Goal: Task Accomplishment & Management: Manage account settings

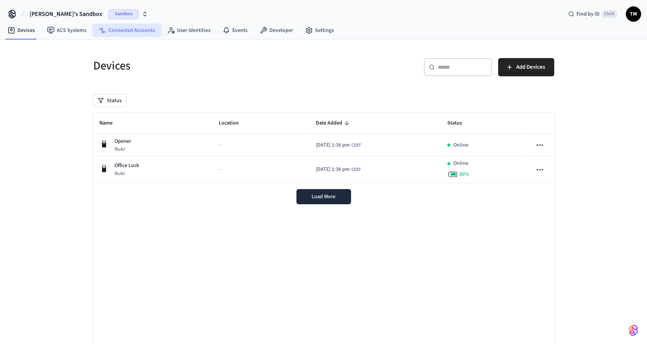
click at [130, 33] on link "Connected Accounts" at bounding box center [127, 31] width 69 height 14
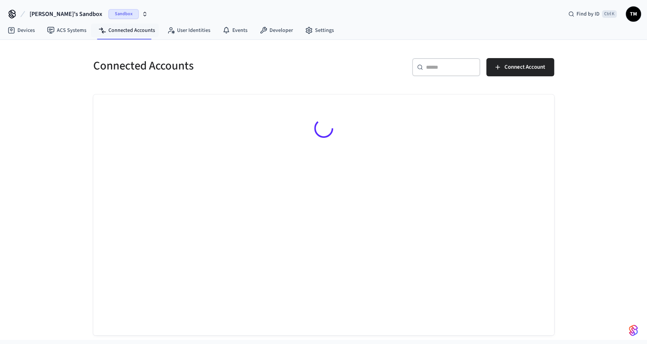
click at [109, 10] on div "Sandbox" at bounding box center [127, 14] width 39 height 10
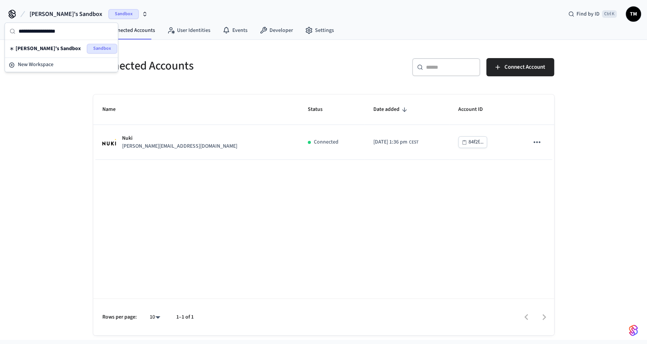
click at [182, 10] on div "Ilija's Sandbox Sandbox Find by ID Ctrl K TM" at bounding box center [323, 11] width 647 height 22
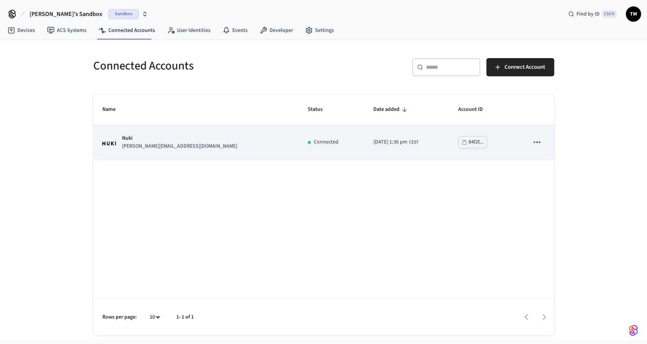
click at [537, 140] on icon "sticky table" at bounding box center [537, 142] width 10 height 10
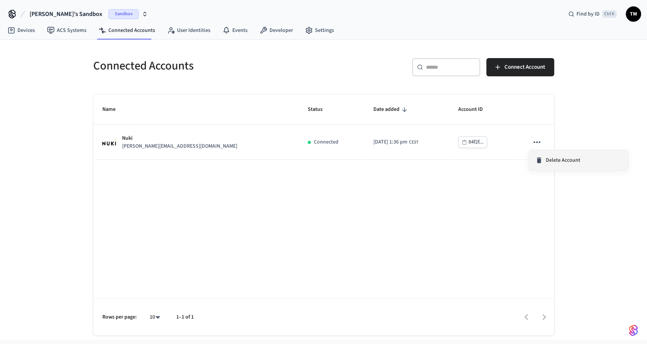
click at [541, 154] on li "Delete Account" at bounding box center [578, 160] width 99 height 20
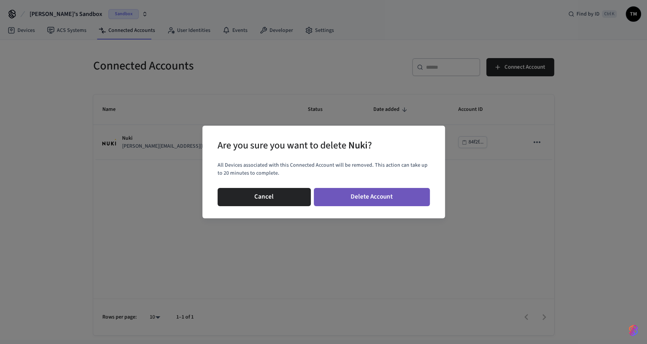
click at [362, 195] on button "Delete Account" at bounding box center [372, 197] width 116 height 18
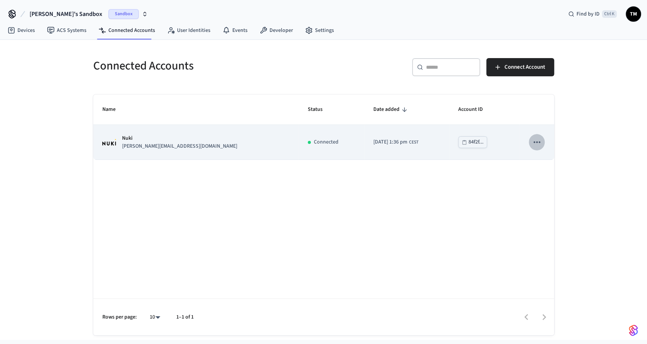
click at [542, 141] on icon "sticky table" at bounding box center [537, 142] width 10 height 10
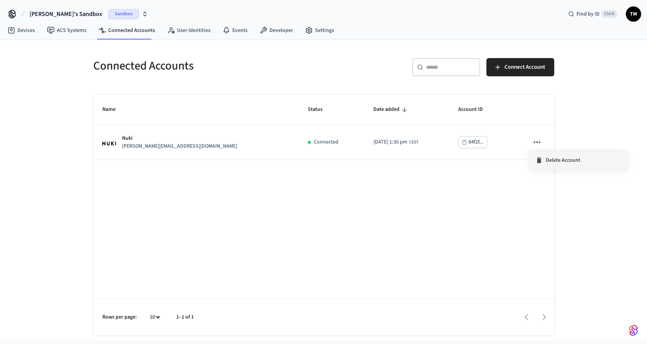
click at [542, 163] on icon at bounding box center [539, 160] width 8 height 8
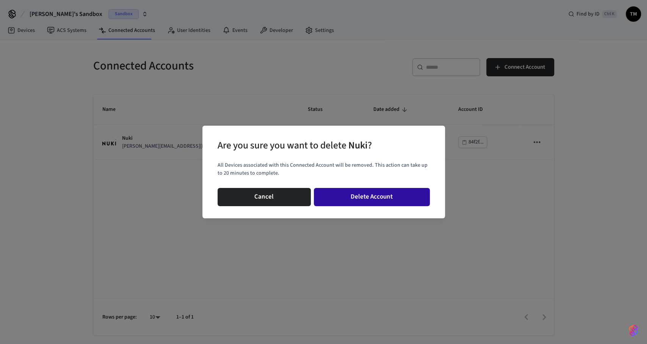
click at [383, 194] on button "Delete Account" at bounding box center [372, 197] width 116 height 18
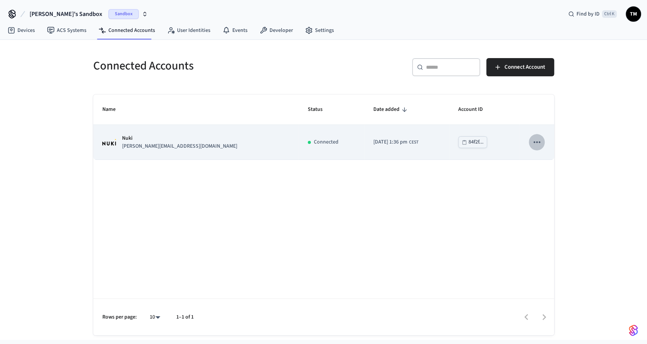
click at [537, 141] on icon "sticky table" at bounding box center [537, 142] width 6 height 2
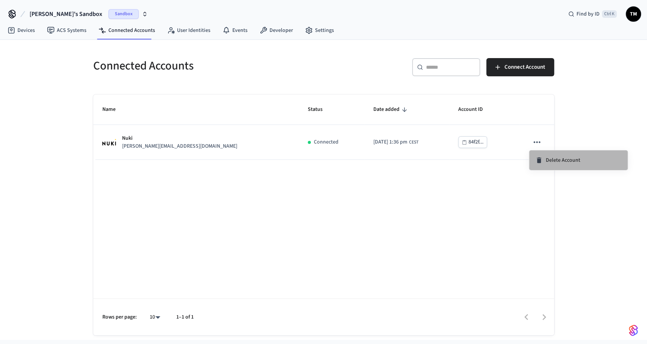
click at [550, 160] on span "Delete Account" at bounding box center [563, 160] width 35 height 8
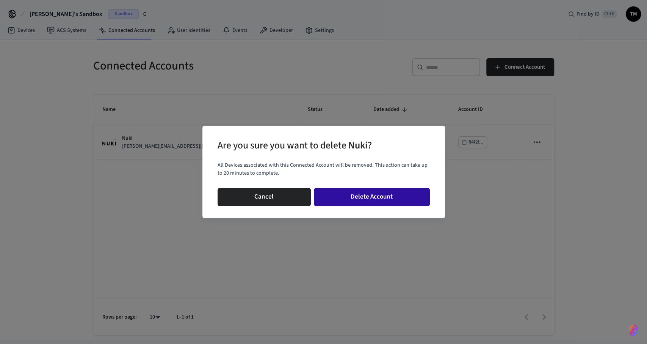
click at [371, 196] on button "Delete Account" at bounding box center [372, 197] width 116 height 18
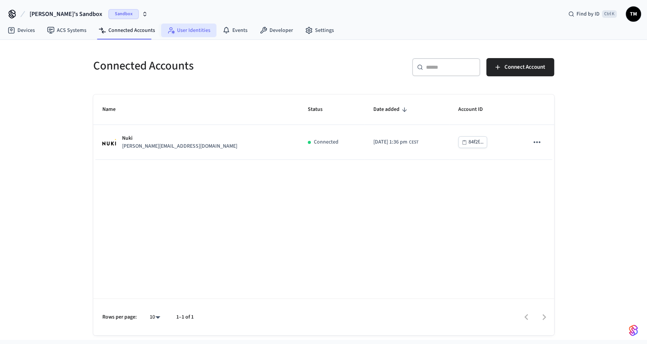
click at [186, 30] on link "User Identities" at bounding box center [188, 31] width 55 height 14
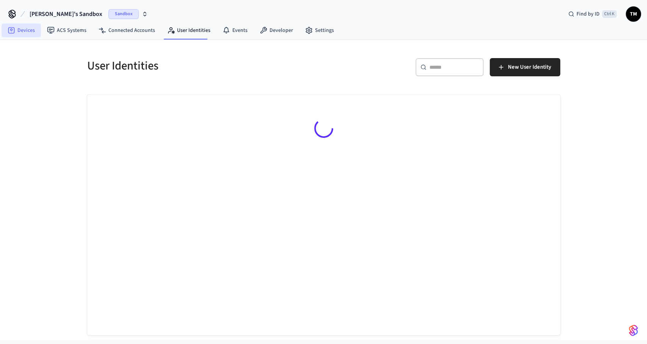
click at [17, 28] on link "Devices" at bounding box center [21, 31] width 39 height 14
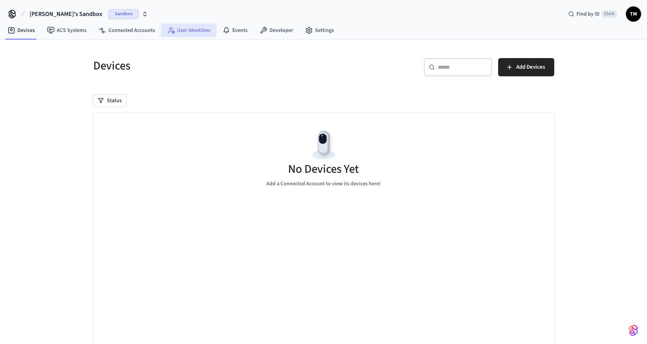
click at [180, 29] on link "User Identities" at bounding box center [188, 31] width 55 height 14
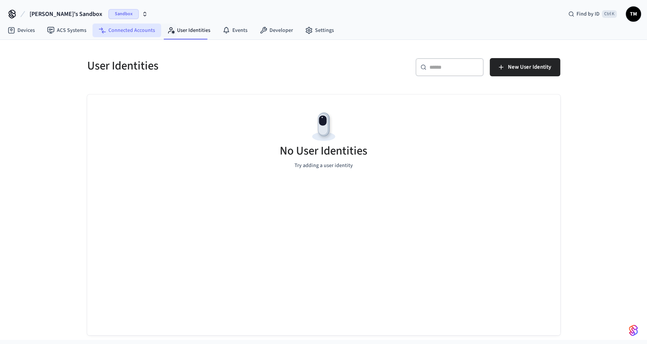
click at [132, 28] on link "Connected Accounts" at bounding box center [127, 31] width 69 height 14
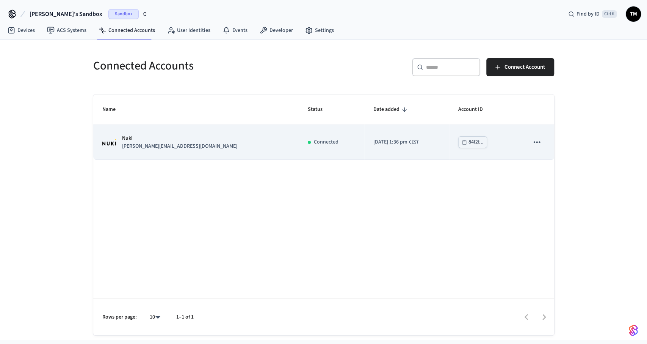
click at [110, 139] on div "Nuki john@example.com" at bounding box center [195, 142] width 187 height 16
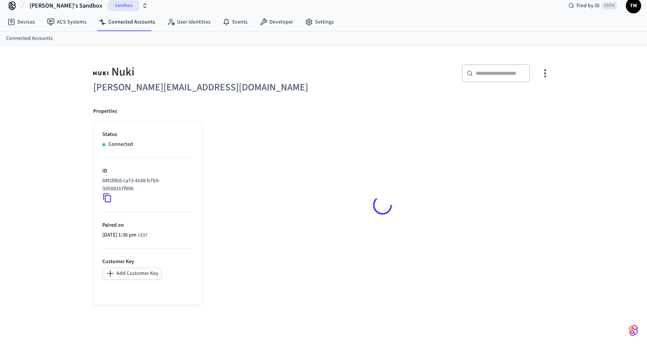
scroll to position [10, 0]
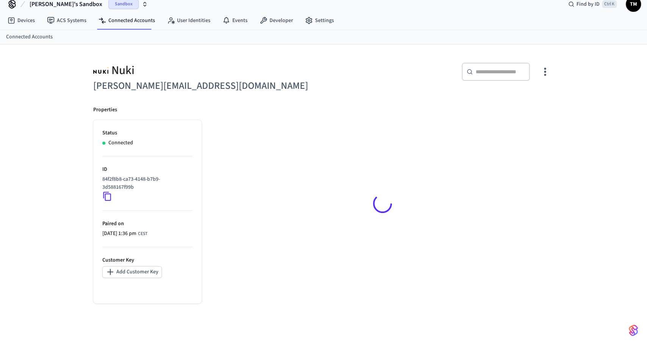
click at [551, 71] on icon "button" at bounding box center [545, 72] width 12 height 12
click at [288, 96] on div at bounding box center [323, 172] width 647 height 344
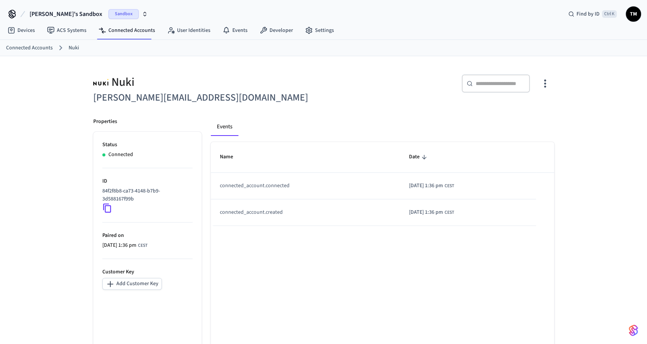
click at [545, 87] on icon "button" at bounding box center [545, 83] width 12 height 12
click at [527, 134] on span "Delete Account" at bounding box center [526, 134] width 35 height 8
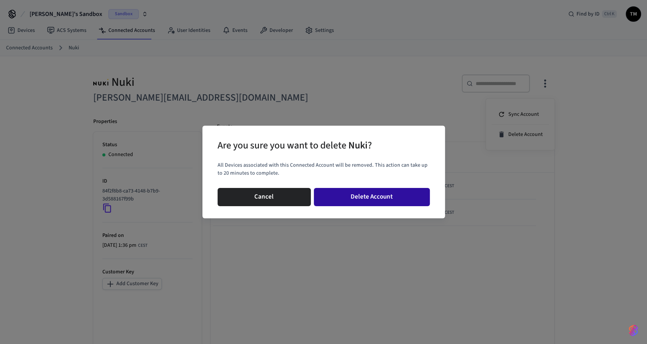
click at [371, 194] on button "Delete Account" at bounding box center [372, 197] width 116 height 18
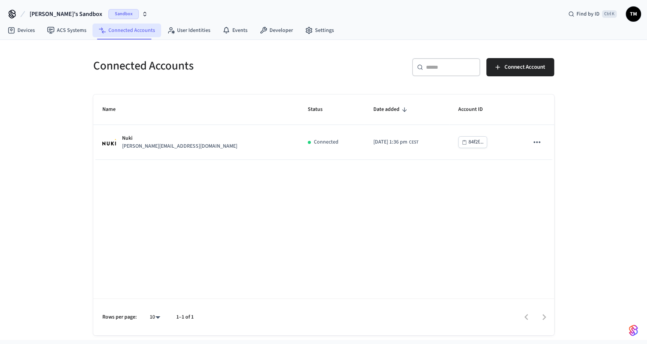
click at [126, 33] on link "Connected Accounts" at bounding box center [127, 31] width 69 height 14
click at [171, 29] on icon at bounding box center [171, 31] width 8 height 8
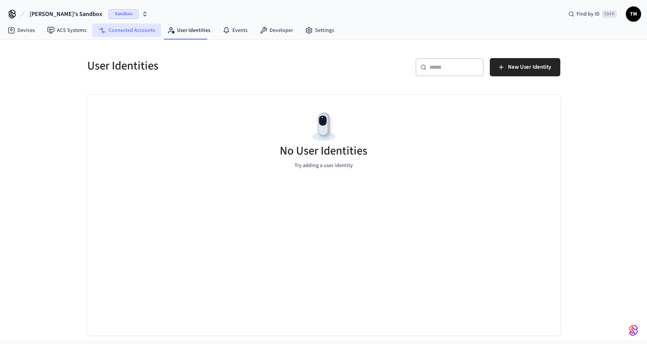
click at [132, 29] on link "Connected Accounts" at bounding box center [127, 31] width 69 height 14
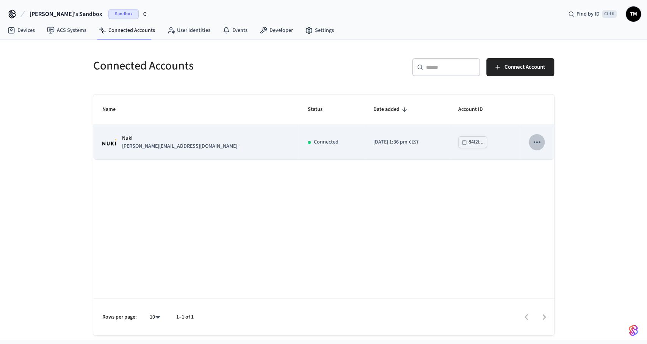
click at [535, 139] on icon "sticky table" at bounding box center [537, 142] width 10 height 10
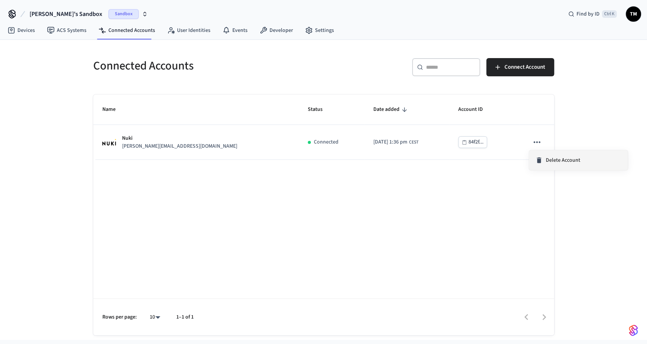
click at [545, 153] on li "Delete Account" at bounding box center [578, 160] width 99 height 20
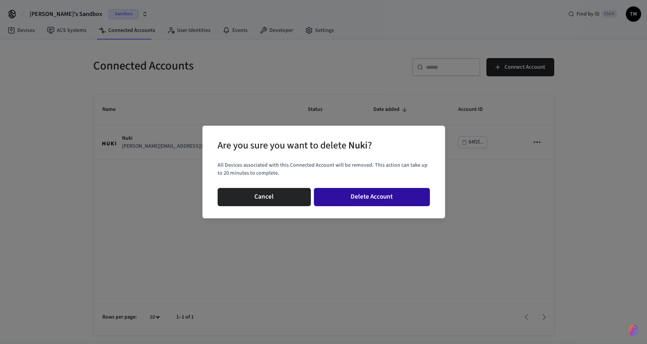
click at [372, 195] on button "Delete Account" at bounding box center [372, 197] width 116 height 18
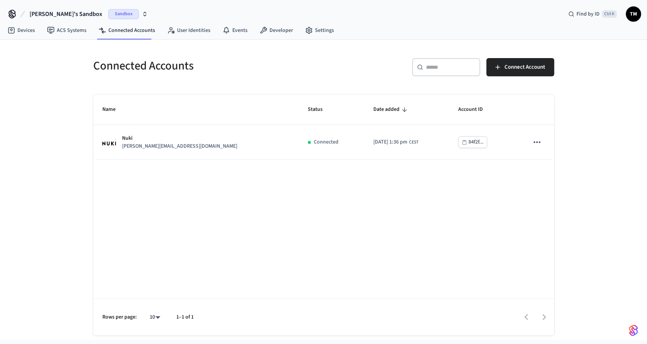
click at [295, 258] on div "Name Status Date added Account ID Nuki [EMAIL_ADDRESS][DOMAIN_NAME] Connected […" at bounding box center [323, 214] width 461 height 240
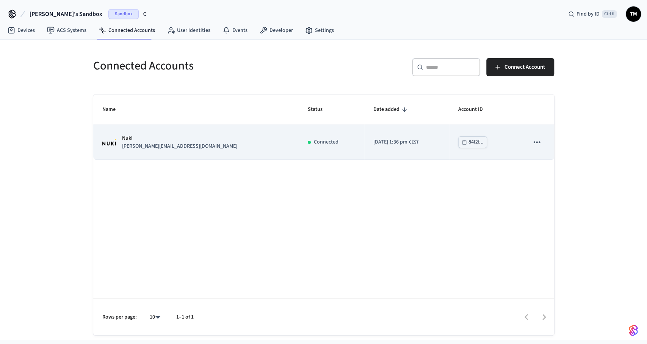
click at [536, 141] on icon "sticky table" at bounding box center [537, 142] width 10 height 10
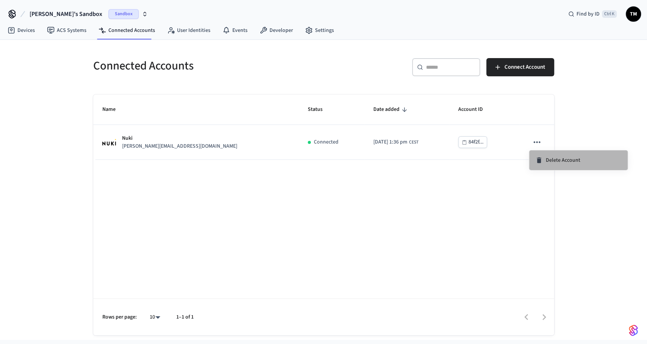
click at [548, 160] on span "Delete Account" at bounding box center [563, 160] width 35 height 8
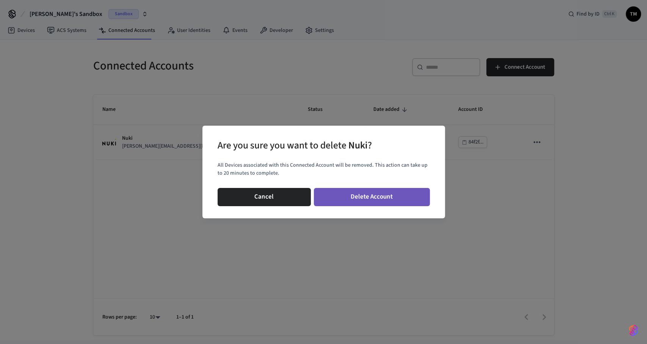
click at [394, 190] on button "Delete Account" at bounding box center [372, 197] width 116 height 18
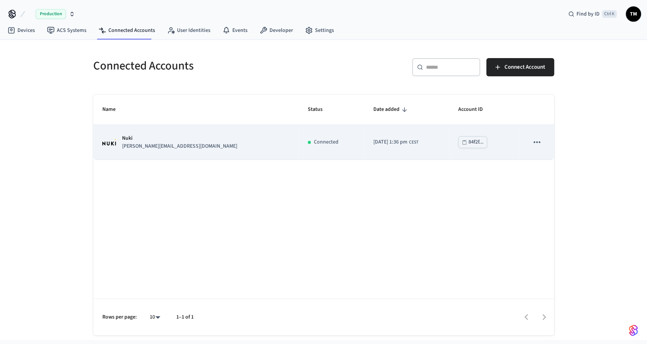
click at [535, 141] on icon "sticky table" at bounding box center [537, 142] width 10 height 10
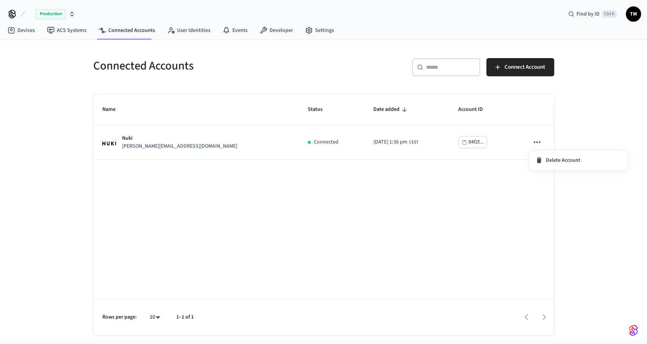
click at [459, 209] on div at bounding box center [323, 172] width 647 height 344
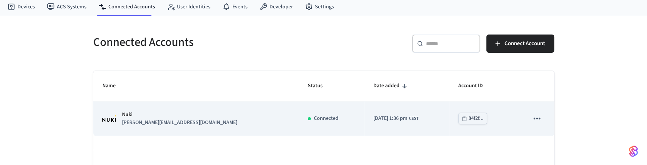
scroll to position [44, 0]
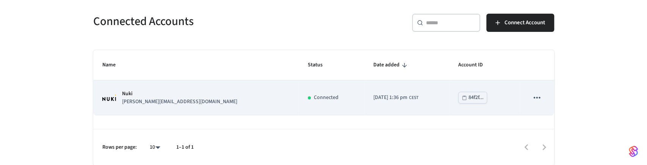
click at [537, 97] on icon "sticky table" at bounding box center [537, 98] width 10 height 10
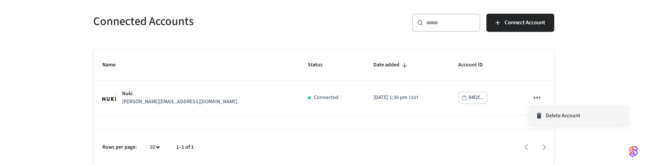
click at [549, 112] on span "Delete Account" at bounding box center [563, 116] width 35 height 8
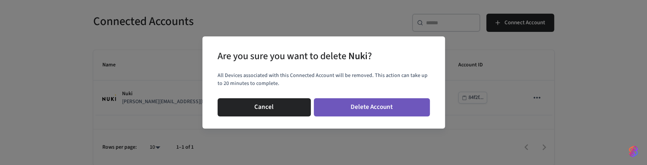
click at [372, 107] on button "Delete Account" at bounding box center [372, 107] width 116 height 18
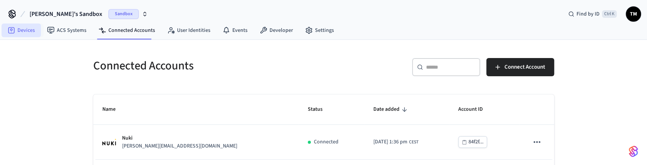
click at [18, 32] on link "Devices" at bounding box center [21, 31] width 39 height 14
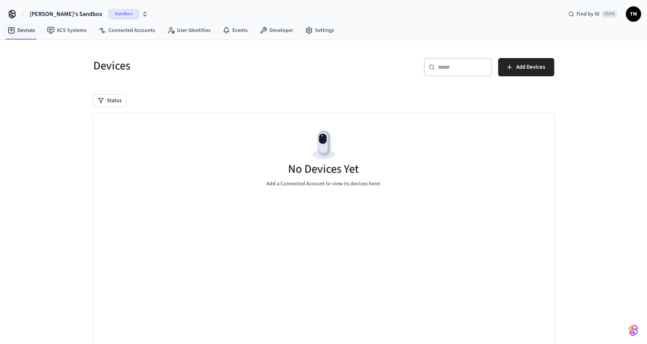
click at [634, 13] on span "TM" at bounding box center [634, 14] width 14 height 14
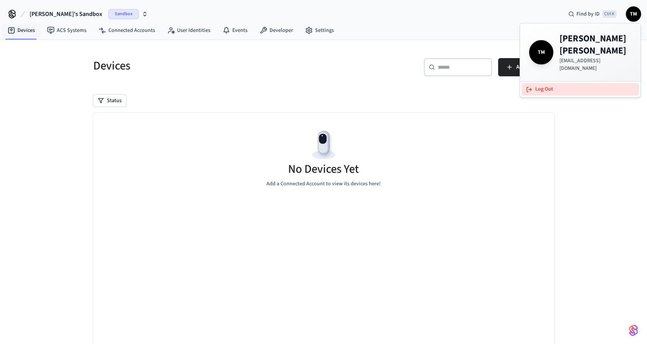
click at [568, 83] on button "Log Out" at bounding box center [581, 89] width 118 height 13
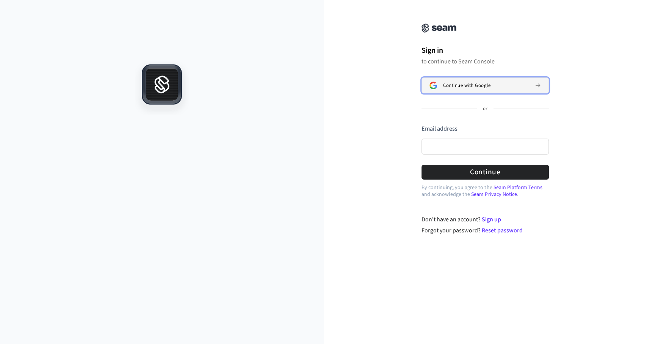
click at [475, 85] on span "Continue with Google" at bounding box center [466, 85] width 47 height 6
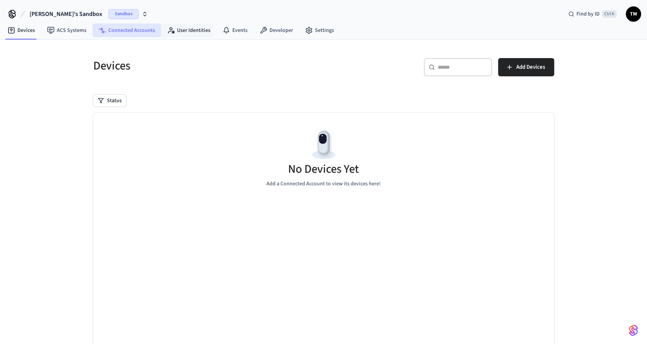
click at [151, 27] on link "Connected Accounts" at bounding box center [127, 31] width 69 height 14
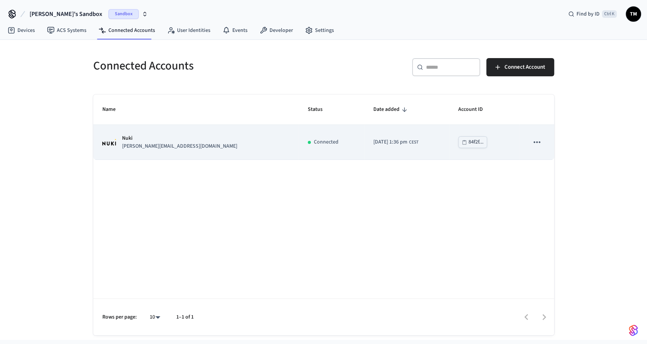
click at [541, 142] on icon "sticky table" at bounding box center [537, 142] width 10 height 10
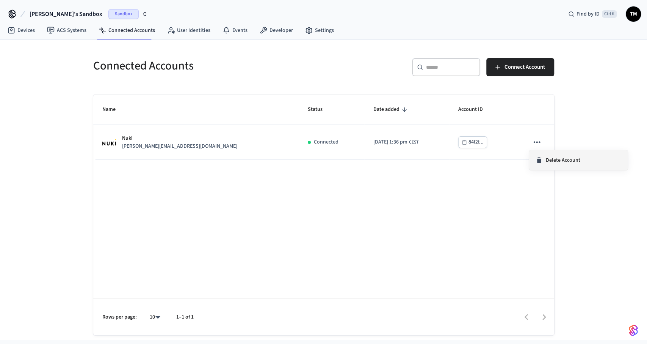
click at [542, 160] on icon at bounding box center [539, 160] width 8 height 8
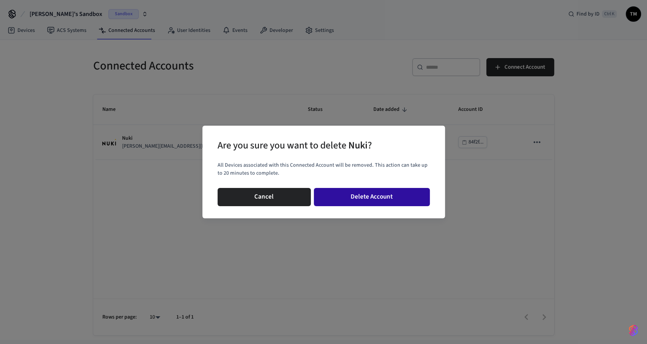
click at [374, 195] on button "Delete Account" at bounding box center [372, 197] width 116 height 18
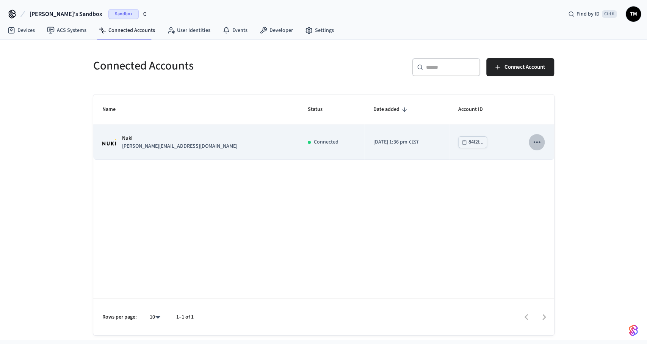
click at [543, 143] on button "sticky table" at bounding box center [537, 142] width 16 height 16
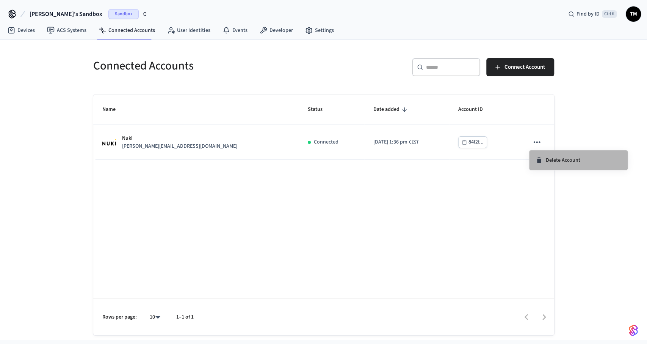
click at [545, 158] on div "Delete Account" at bounding box center [557, 160] width 45 height 8
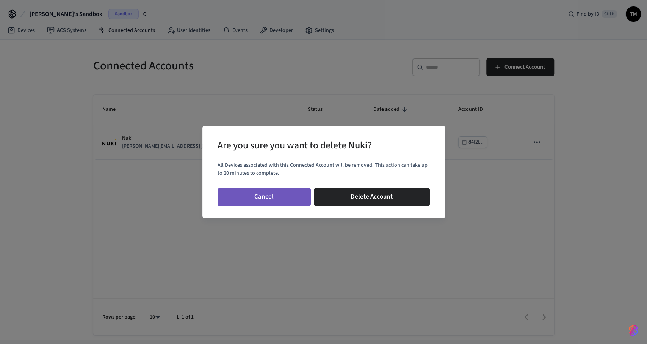
click at [288, 195] on button "Cancel" at bounding box center [264, 197] width 93 height 18
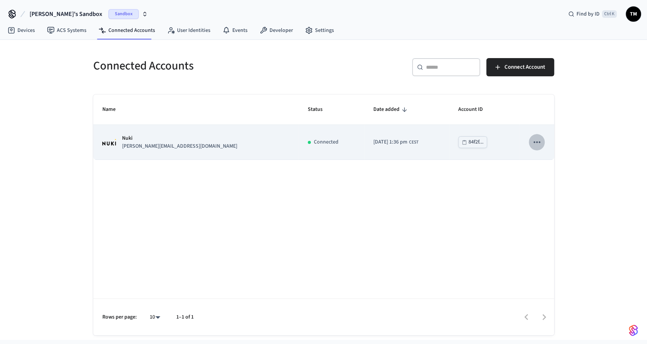
click at [536, 141] on icon "sticky table" at bounding box center [537, 142] width 10 height 10
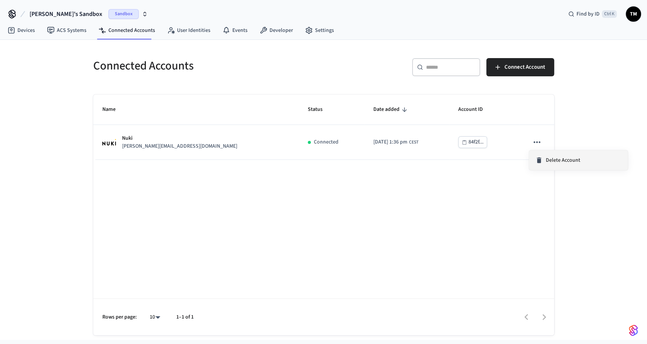
click at [548, 158] on span "Delete Account" at bounding box center [563, 160] width 35 height 8
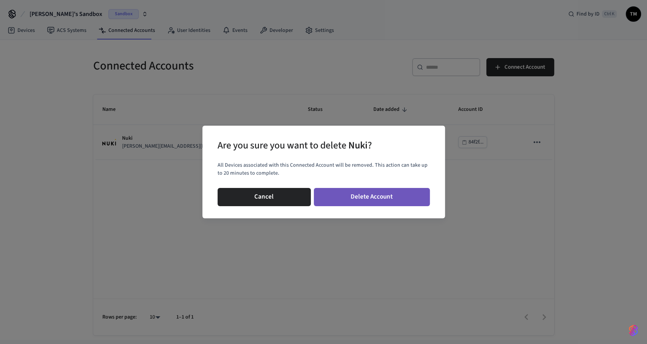
click at [364, 197] on button "Delete Account" at bounding box center [372, 197] width 116 height 18
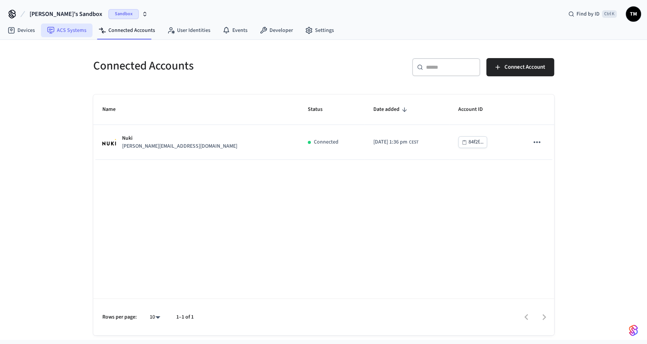
drag, startPoint x: 66, startPoint y: 32, endPoint x: 75, endPoint y: 31, distance: 9.2
click at [66, 32] on link "ACS Systems" at bounding box center [67, 31] width 52 height 14
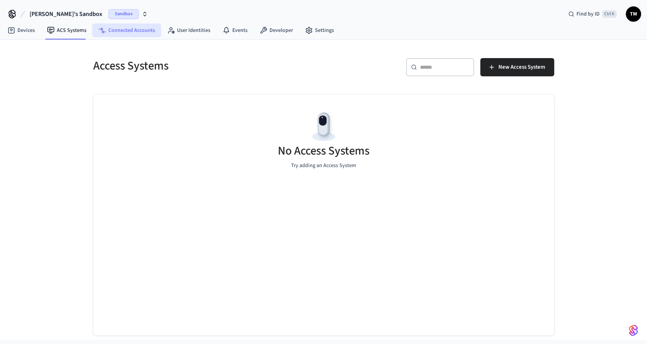
click at [135, 27] on link "Connected Accounts" at bounding box center [127, 31] width 69 height 14
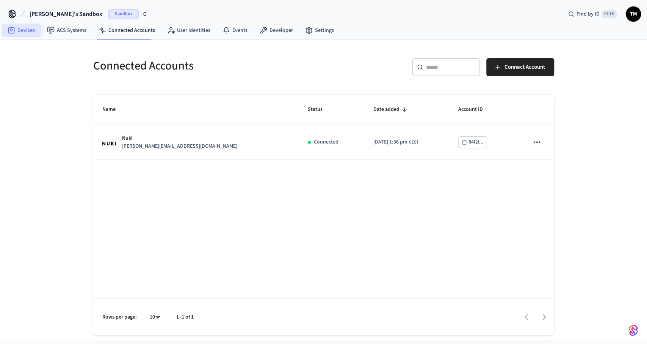
click at [30, 31] on link "Devices" at bounding box center [21, 31] width 39 height 14
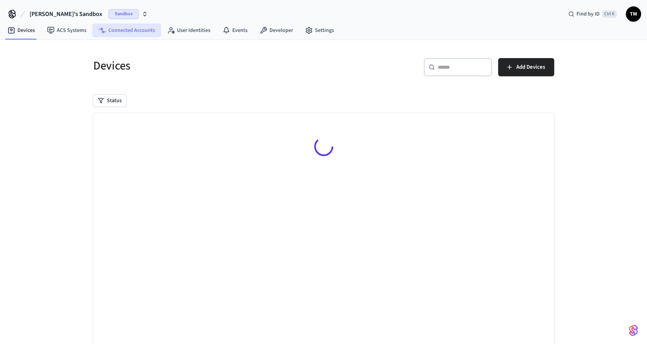
click at [135, 28] on link "Connected Accounts" at bounding box center [127, 31] width 69 height 14
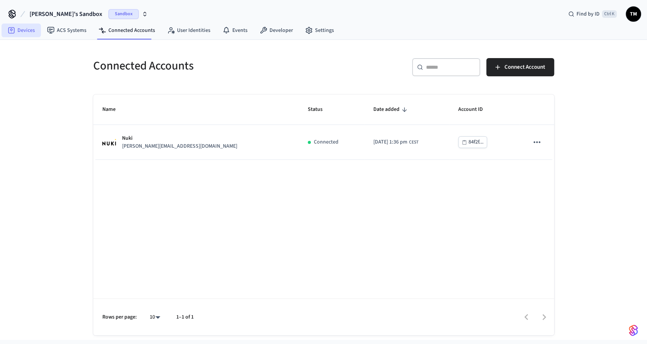
click at [17, 28] on link "Devices" at bounding box center [21, 31] width 39 height 14
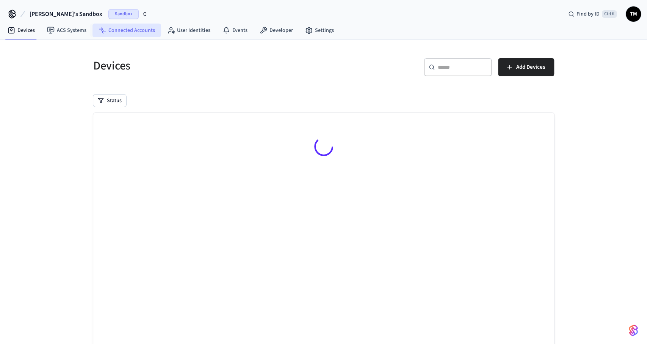
click at [116, 31] on link "Connected Accounts" at bounding box center [127, 31] width 69 height 14
click at [127, 27] on link "Connected Accounts" at bounding box center [127, 31] width 69 height 14
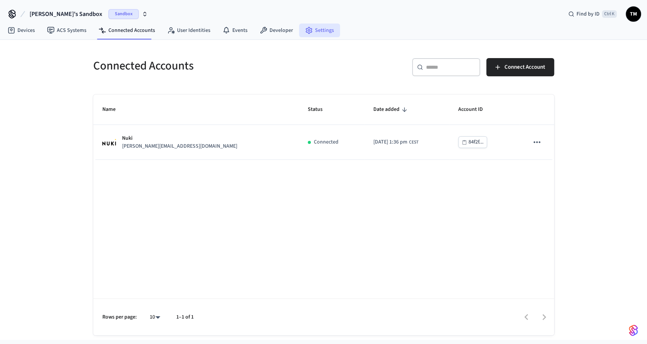
click at [330, 32] on link "Settings" at bounding box center [319, 31] width 41 height 14
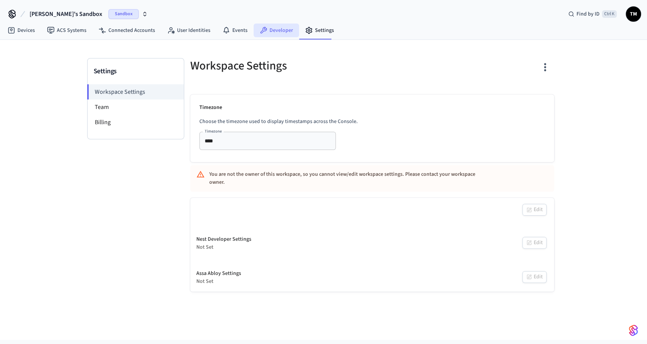
click at [267, 29] on link "Developer" at bounding box center [277, 31] width 46 height 14
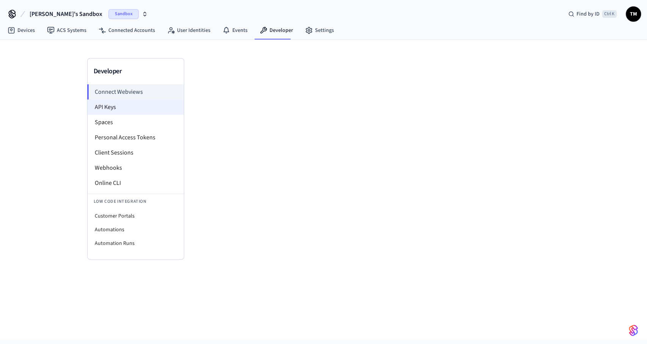
click at [128, 113] on li "API Keys" at bounding box center [136, 106] width 96 height 15
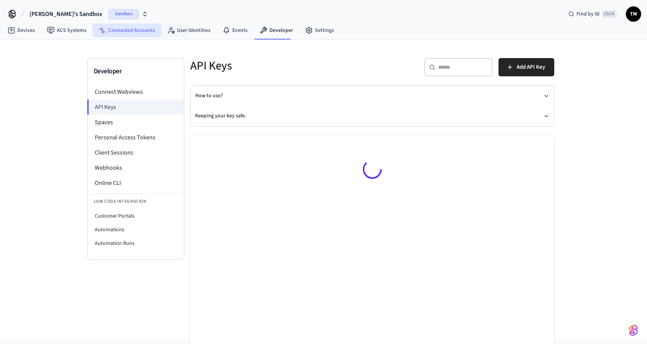
click at [135, 31] on link "Connected Accounts" at bounding box center [127, 31] width 69 height 14
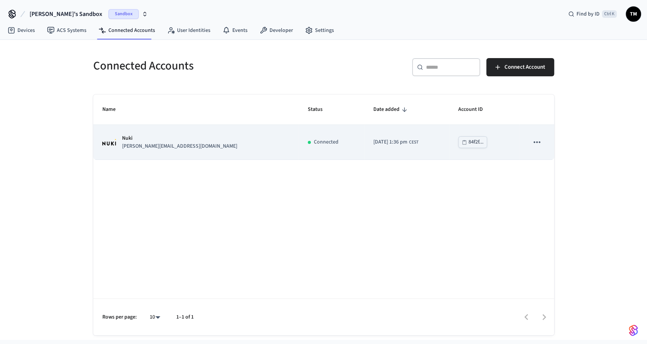
click at [535, 140] on icon "sticky table" at bounding box center [537, 142] width 10 height 10
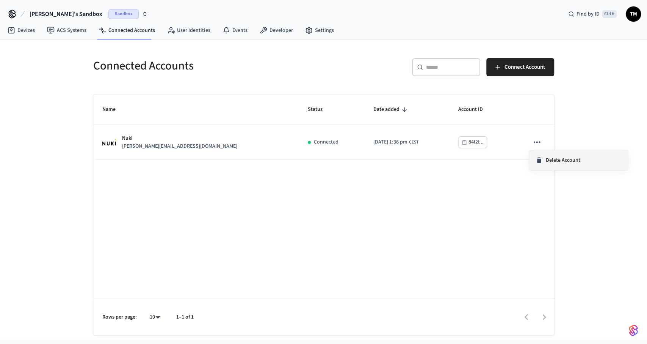
click at [547, 158] on span "Delete Account" at bounding box center [563, 160] width 35 height 8
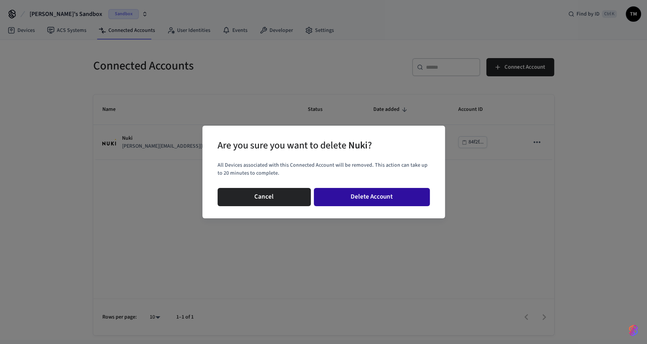
click at [355, 195] on button "Delete Account" at bounding box center [372, 197] width 116 height 18
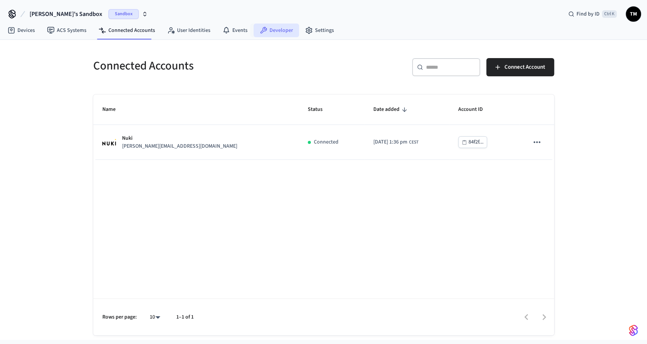
click at [276, 33] on link "Developer" at bounding box center [277, 31] width 46 height 14
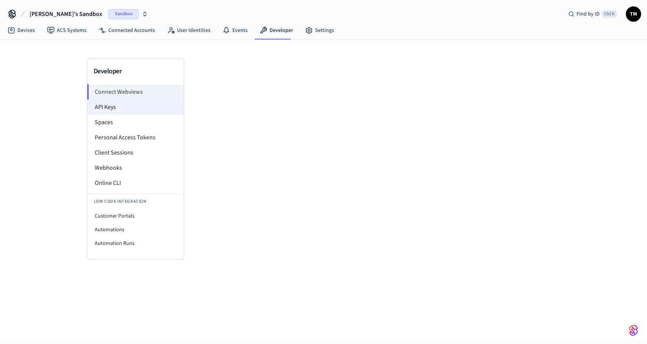
click at [116, 108] on li "API Keys" at bounding box center [136, 106] width 96 height 15
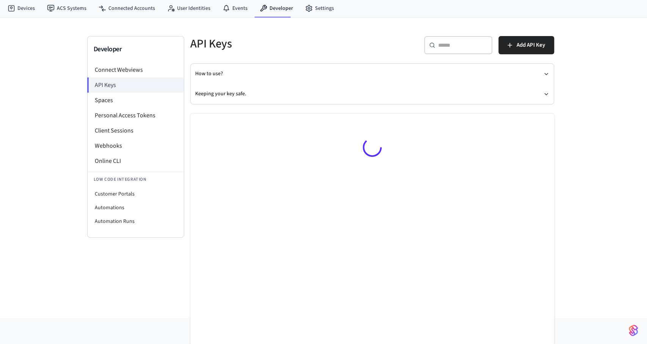
scroll to position [22, 0]
click at [483, 157] on icon "sticky table" at bounding box center [478, 160] width 10 height 10
click at [306, 192] on div at bounding box center [323, 172] width 647 height 344
click at [264, 91] on button "Keeping your key safe." at bounding box center [372, 93] width 354 height 20
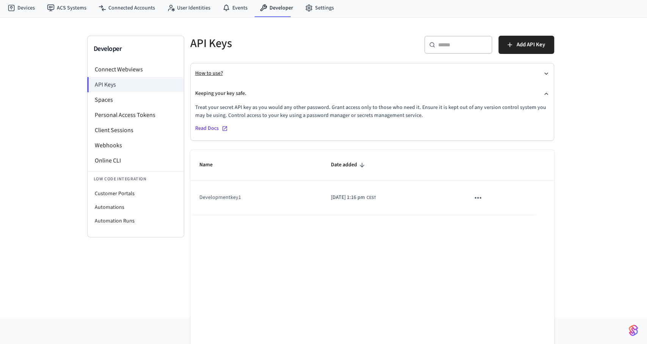
click at [269, 75] on button "How to use?" at bounding box center [372, 73] width 354 height 20
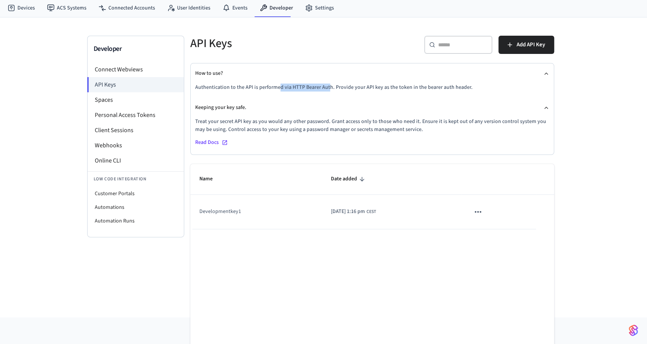
drag, startPoint x: 277, startPoint y: 86, endPoint x: 331, endPoint y: 90, distance: 54.4
click at [329, 90] on p "Authentication to the API is performed via HTTP Bearer Auth. Provide your API k…" at bounding box center [372, 87] width 354 height 8
click at [333, 90] on p "Authentication to the API is performed via HTTP Bearer Auth. Provide your API k…" at bounding box center [372, 87] width 354 height 8
click at [141, 97] on li "Spaces" at bounding box center [136, 99] width 96 height 15
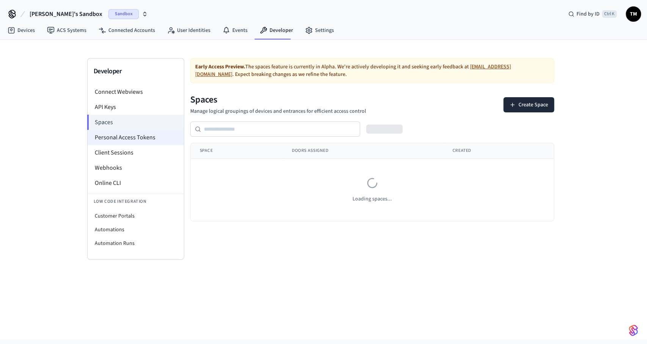
click at [124, 137] on li "Personal Access Tokens" at bounding box center [136, 137] width 96 height 15
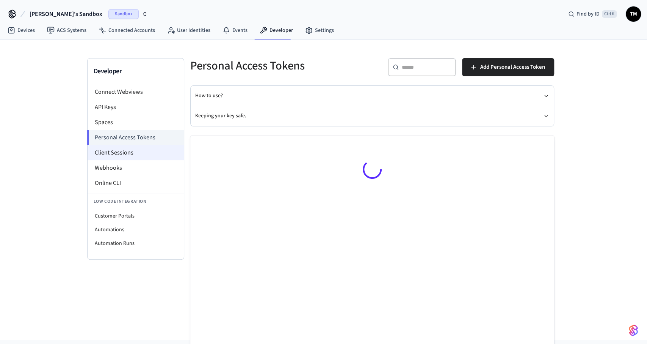
click at [136, 151] on li "Client Sessions" at bounding box center [136, 152] width 96 height 15
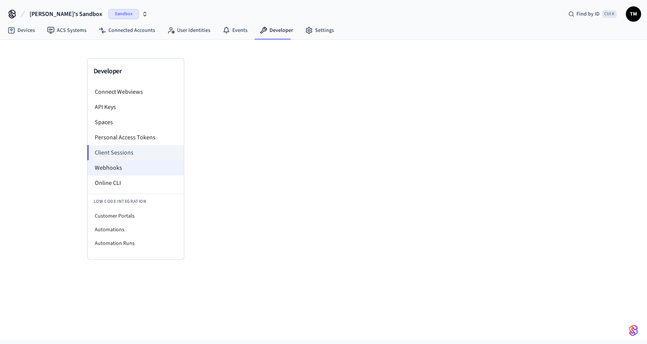
click at [129, 167] on li "Webhooks" at bounding box center [136, 167] width 96 height 15
click at [119, 29] on link "Connected Accounts" at bounding box center [127, 31] width 69 height 14
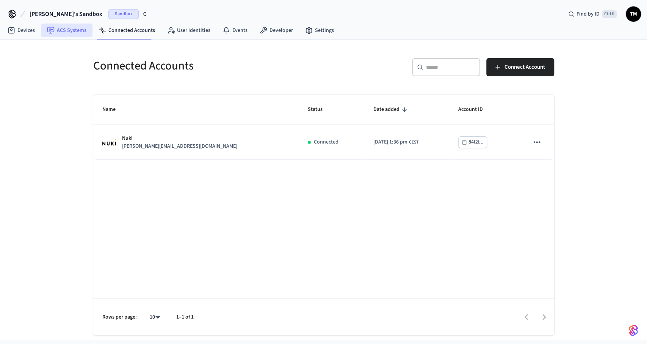
click at [79, 35] on link "ACS Systems" at bounding box center [67, 31] width 52 height 14
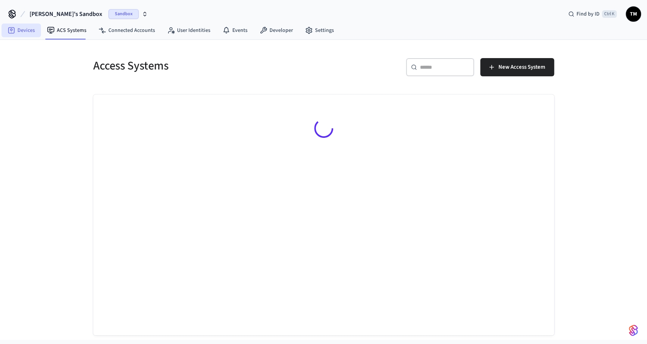
click at [6, 30] on link "Devices" at bounding box center [21, 31] width 39 height 14
